Goal: Task Accomplishment & Management: Manage account settings

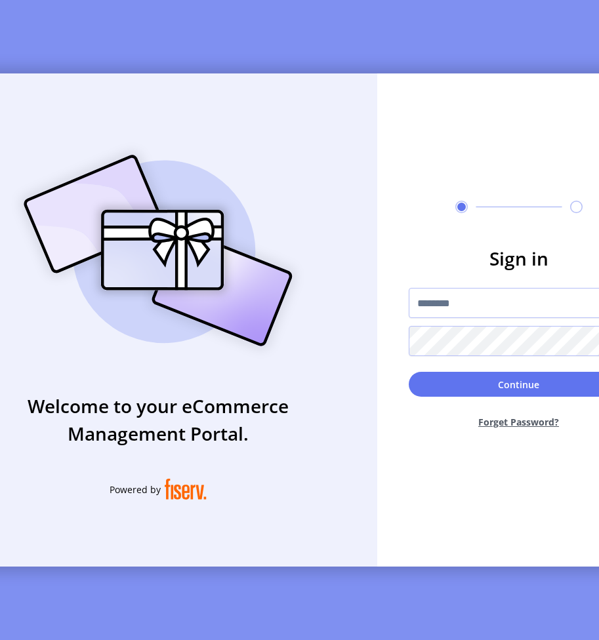
type input "**********"
click at [510, 369] on form "**********" at bounding box center [518, 342] width 283 height 195
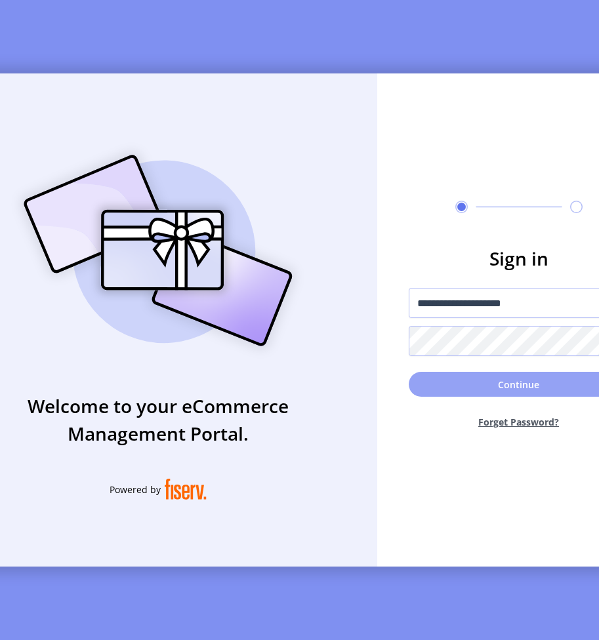
click at [525, 396] on button "Continue" at bounding box center [519, 384] width 220 height 25
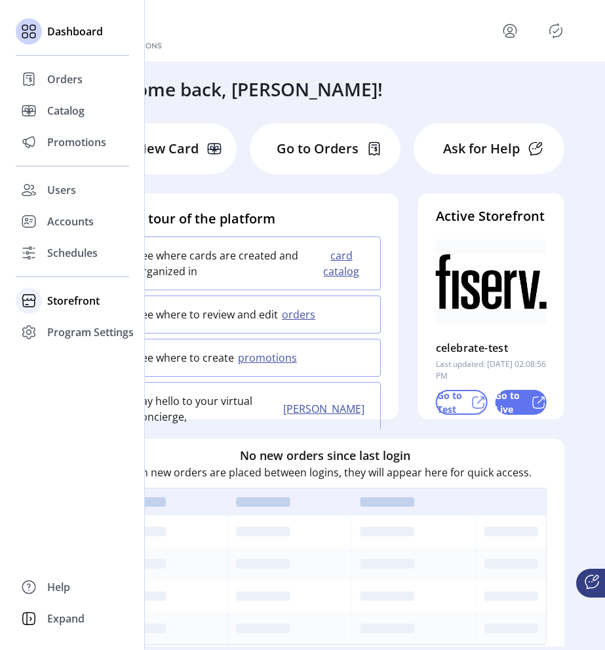
click at [81, 307] on span "Storefront" at bounding box center [73, 301] width 52 height 16
click at [83, 330] on span "Configuration" at bounding box center [81, 327] width 69 height 16
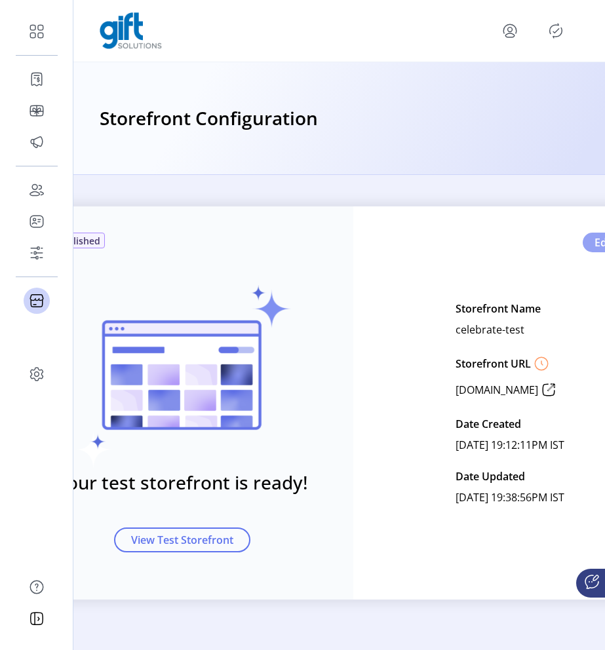
click at [597, 250] on button "Edit" at bounding box center [612, 243] width 58 height 20
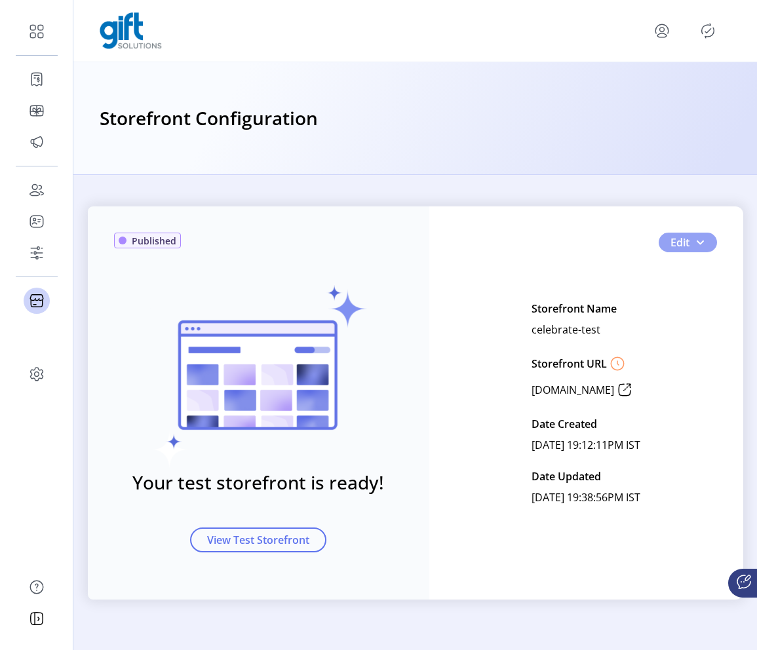
click at [598, 245] on span "button" at bounding box center [700, 242] width 10 height 10
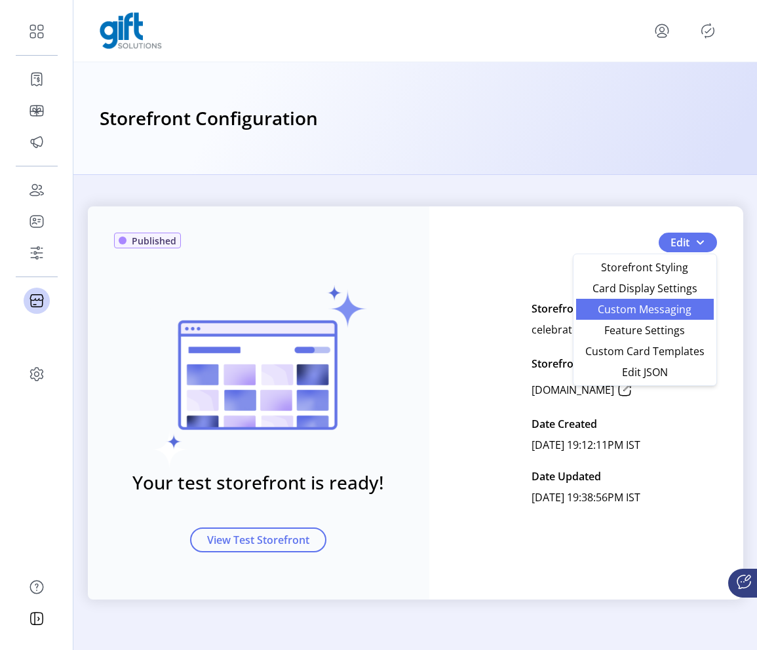
click at [598, 311] on span "Custom Messaging" at bounding box center [645, 309] width 122 height 10
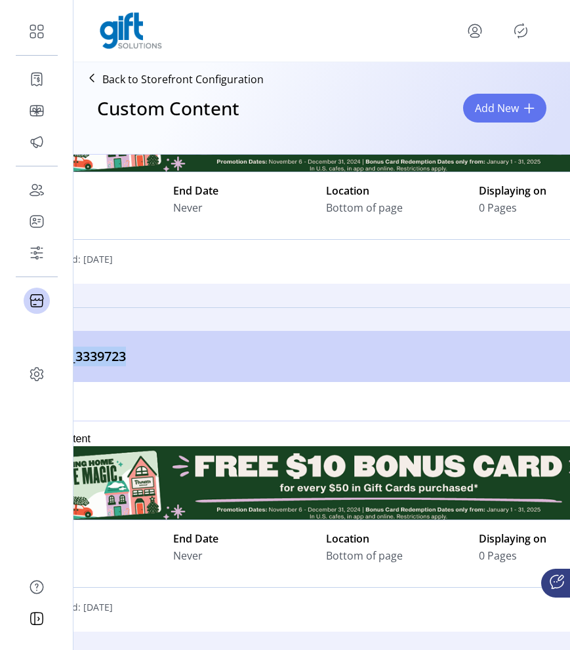
click at [414, 73] on div "Back to Storefront Configuration Custom Content Add New" at bounding box center [321, 108] width 496 height 92
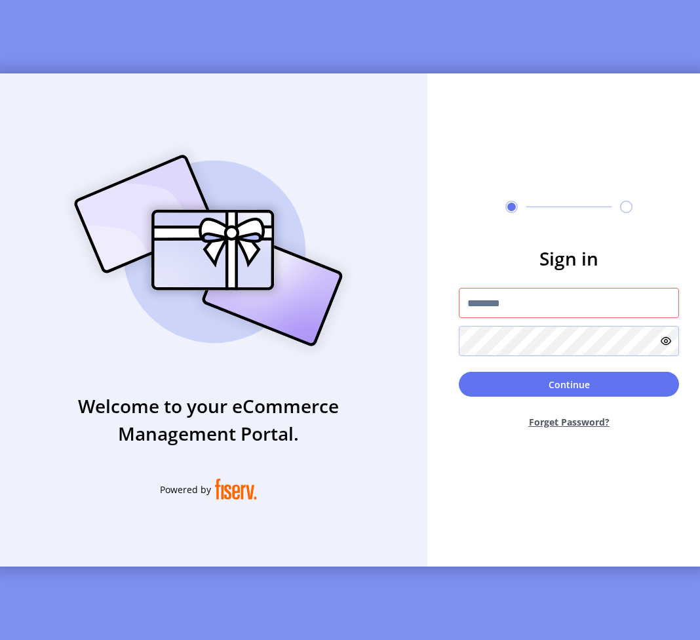
click at [551, 315] on input "text" at bounding box center [569, 303] width 220 height 30
type input "**********"
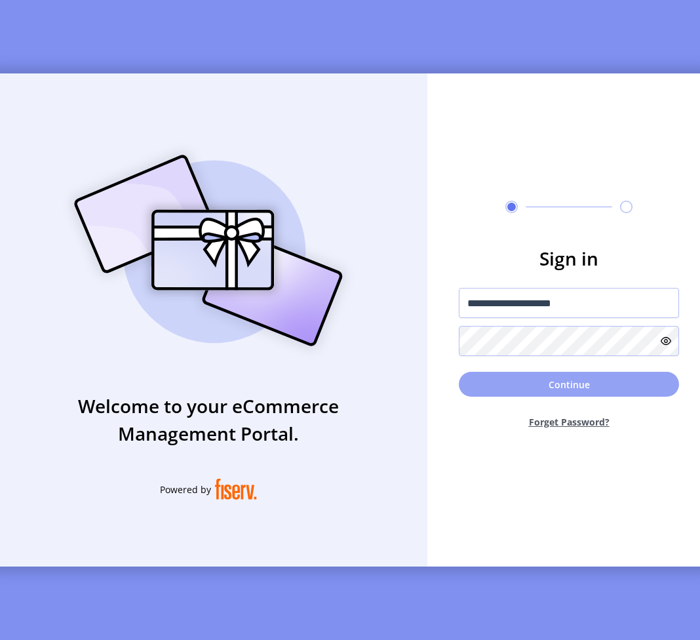
click at [584, 397] on button "Continue" at bounding box center [569, 384] width 220 height 25
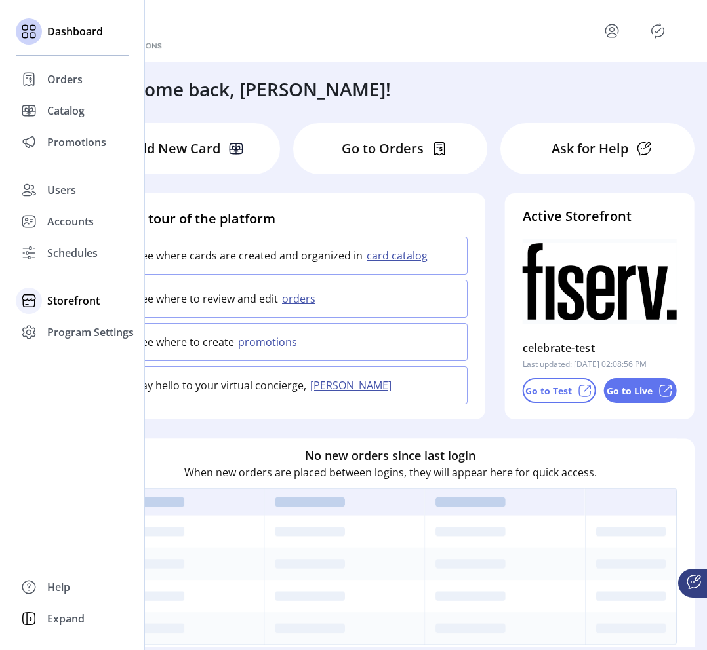
click at [75, 304] on span "Storefront" at bounding box center [73, 301] width 52 height 16
click at [93, 325] on span "Configuration" at bounding box center [81, 327] width 69 height 16
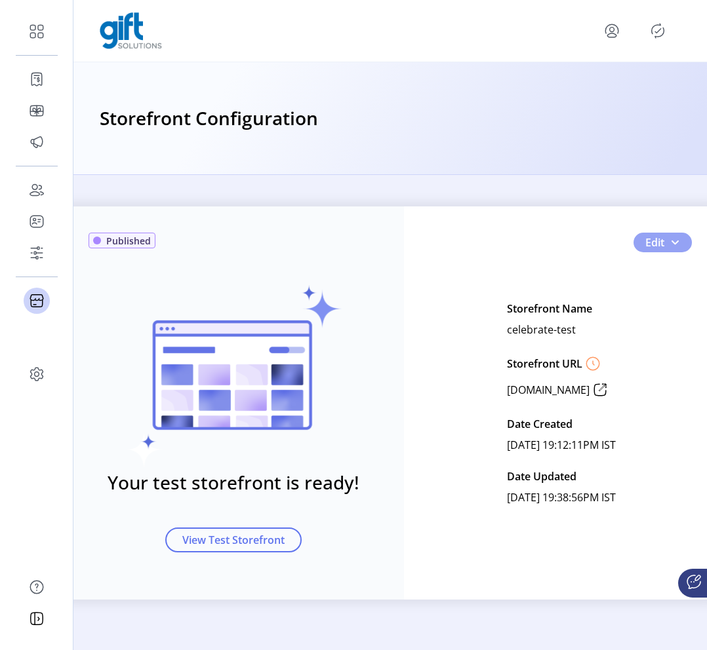
click at [665, 244] on button "Edit" at bounding box center [662, 243] width 58 height 20
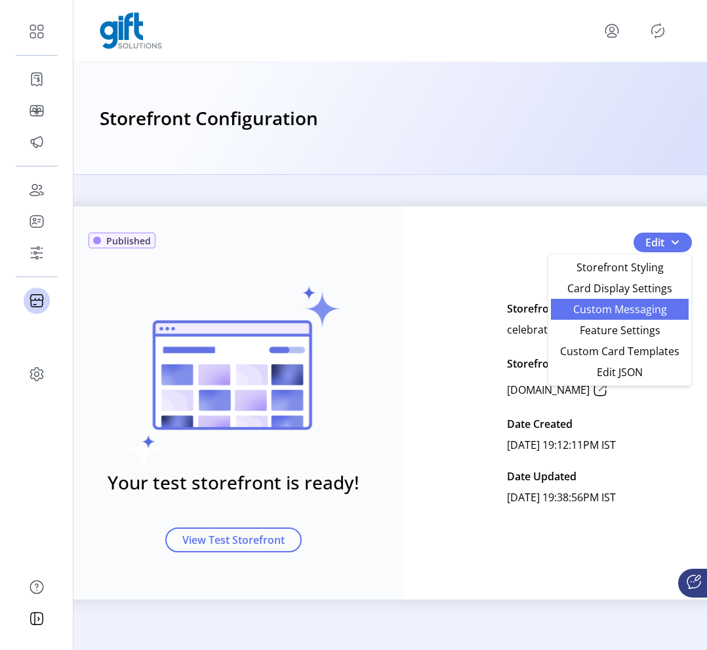
click at [642, 314] on span "Custom Messaging" at bounding box center [620, 309] width 122 height 10
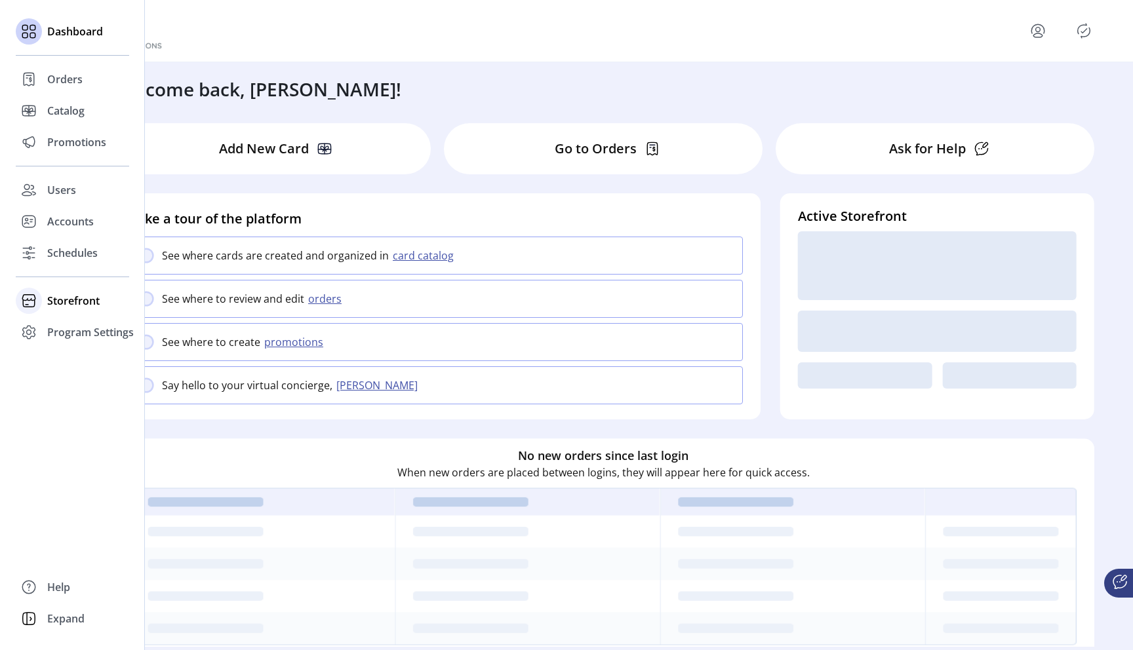
click at [77, 306] on span "Storefront" at bounding box center [73, 301] width 52 height 16
click at [95, 330] on span "Configuration" at bounding box center [81, 327] width 69 height 16
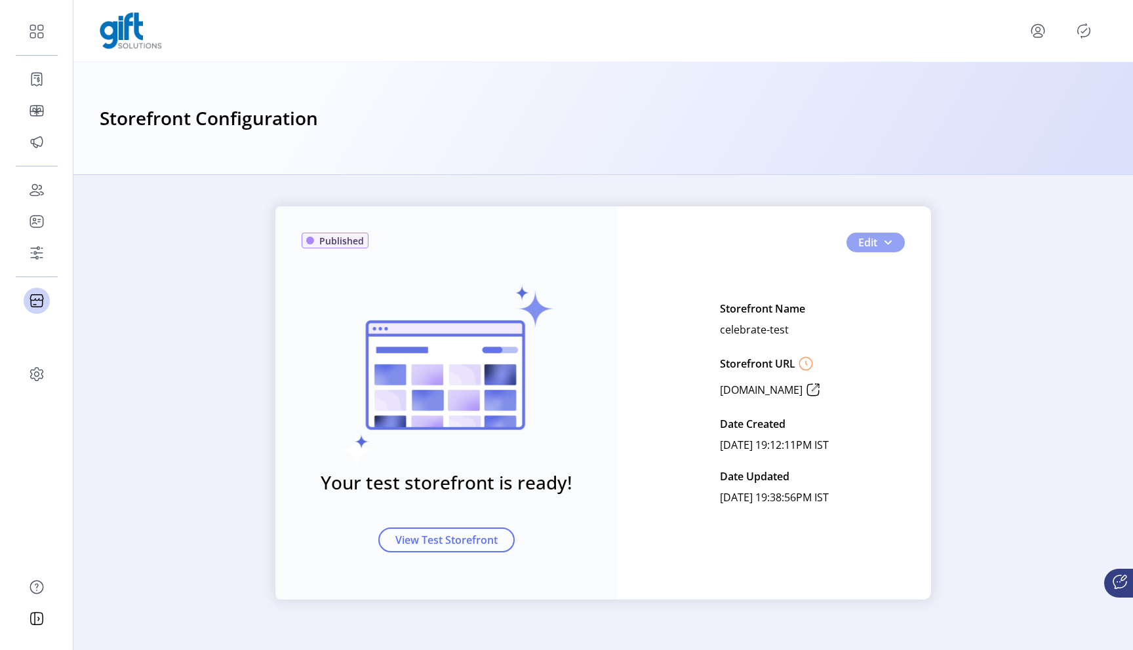
click at [885, 245] on span "button" at bounding box center [888, 242] width 10 height 10
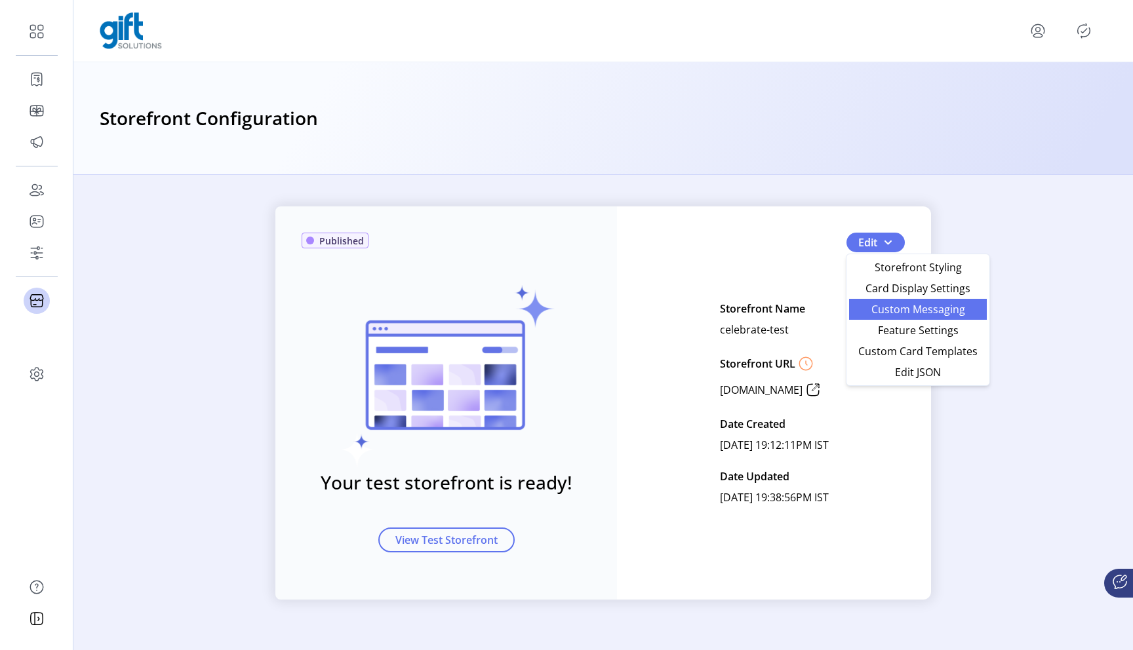
click at [915, 315] on span "Custom Messaging" at bounding box center [918, 309] width 122 height 10
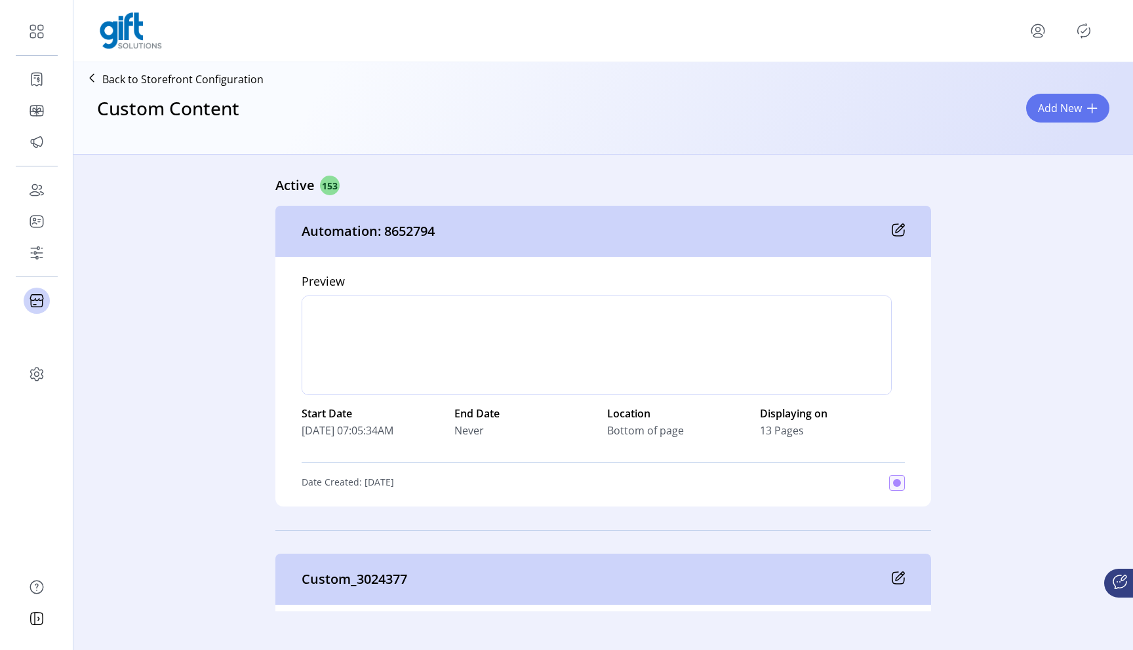
click at [913, 138] on div "Custom Content Add New" at bounding box center [603, 120] width 1049 height 58
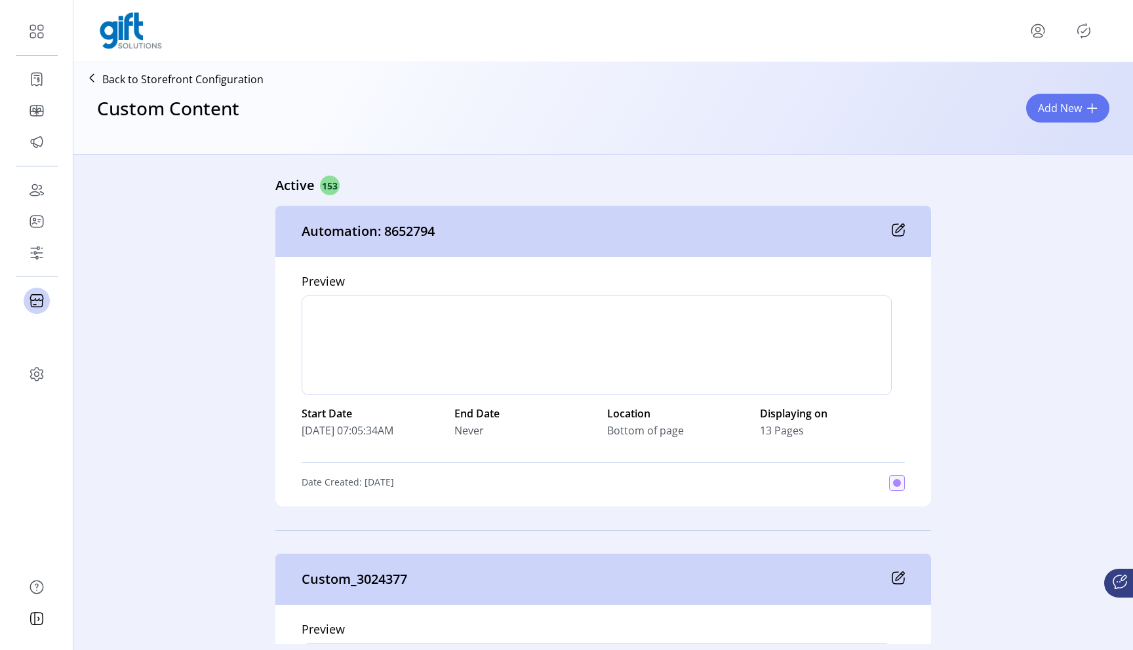
click at [302, 570] on p "Custom_3024377" at bounding box center [355, 580] width 106 height 20
click at [896, 572] on icon at bounding box center [900, 576] width 9 height 9
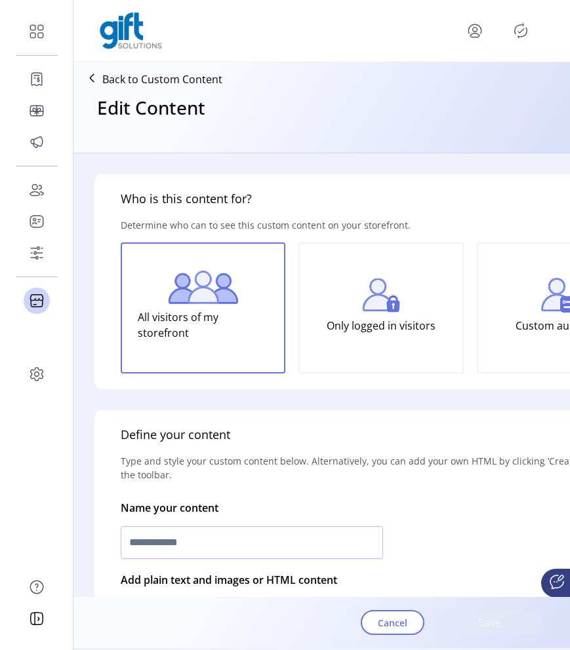
type input "**********"
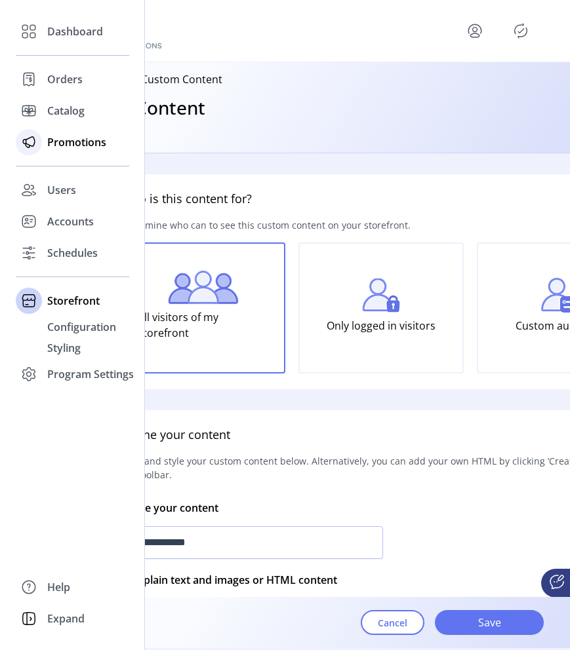
click at [60, 141] on span "Promotions" at bounding box center [76, 142] width 59 height 16
